Goal: Task Accomplishment & Management: Use online tool/utility

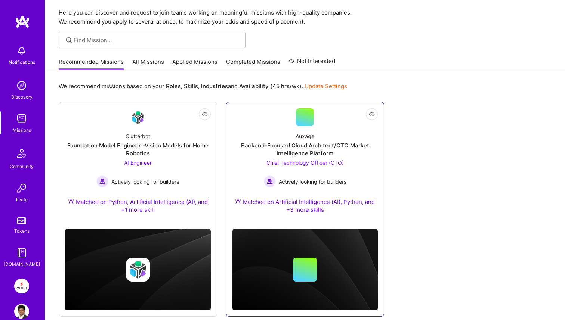
scroll to position [38, 0]
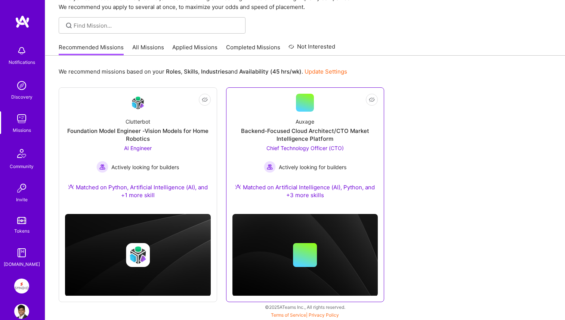
click at [318, 132] on div "Backend-Focused Cloud Architect/CTO Market Intelligence Platform" at bounding box center [305, 135] width 146 height 16
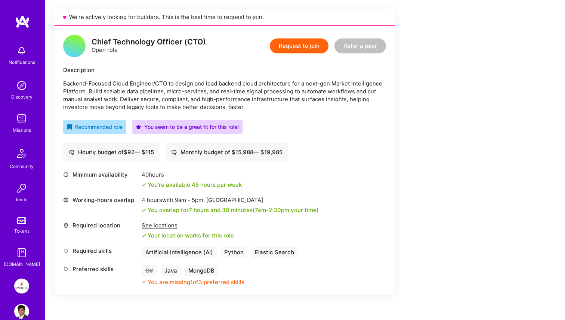
scroll to position [169, 0]
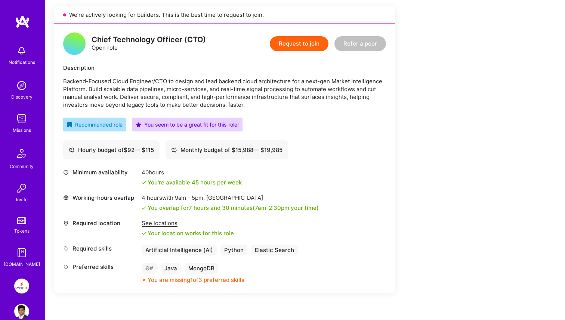
click at [24, 286] on img at bounding box center [21, 286] width 15 height 15
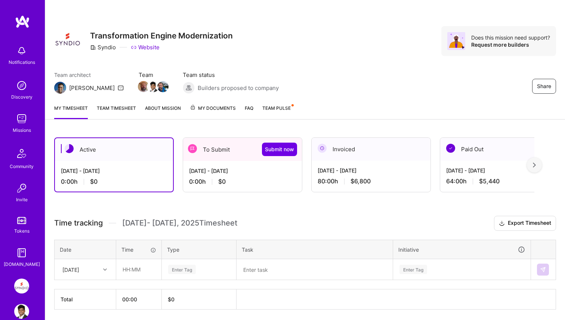
scroll to position [26, 0]
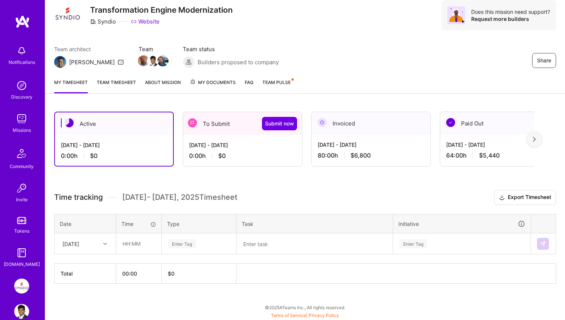
click at [232, 155] on div "0:00 h $0" at bounding box center [242, 156] width 107 height 8
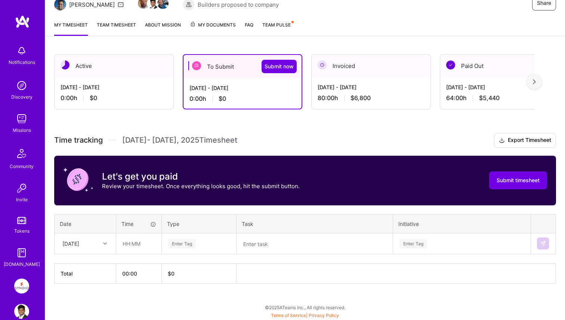
scroll to position [84, 0]
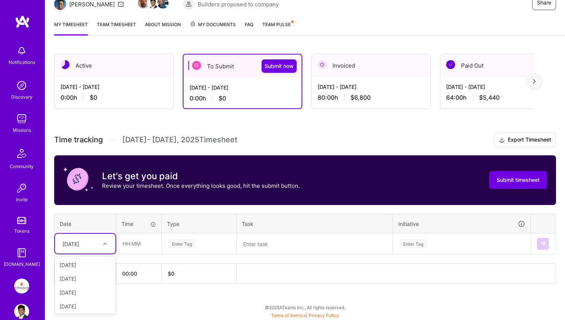
click at [98, 241] on div "[DATE]" at bounding box center [79, 244] width 41 height 12
click at [140, 302] on div "Active [DATE] - [DATE] 0:00 h $0 To Submit Submit now [DATE] - [DATE] 0:00 h $0…" at bounding box center [305, 183] width 520 height 276
